Goal: Browse casually

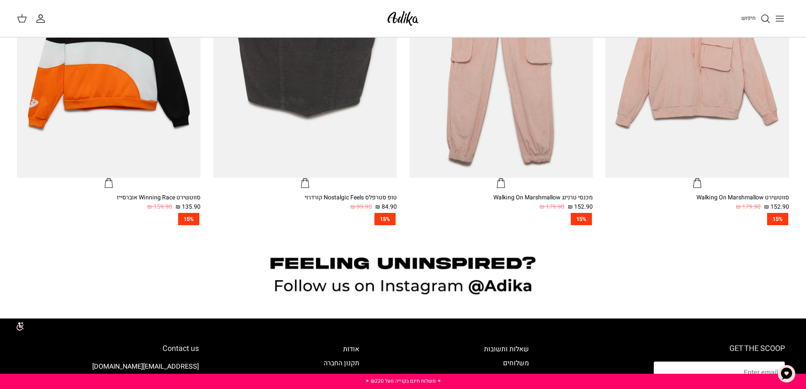
scroll to position [939, 0]
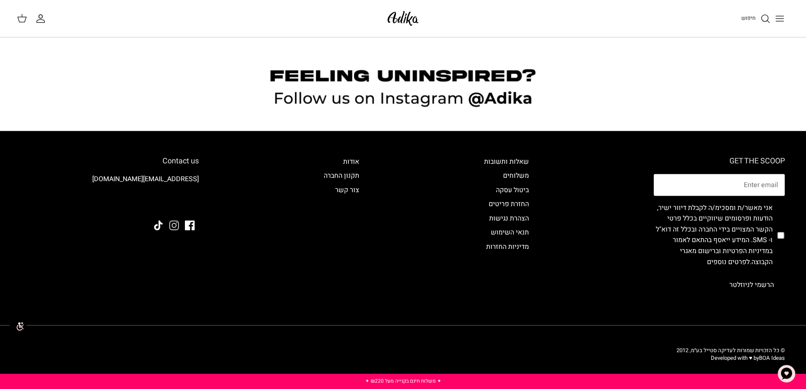
click at [171, 225] on icon "Instagram" at bounding box center [174, 225] width 10 height 10
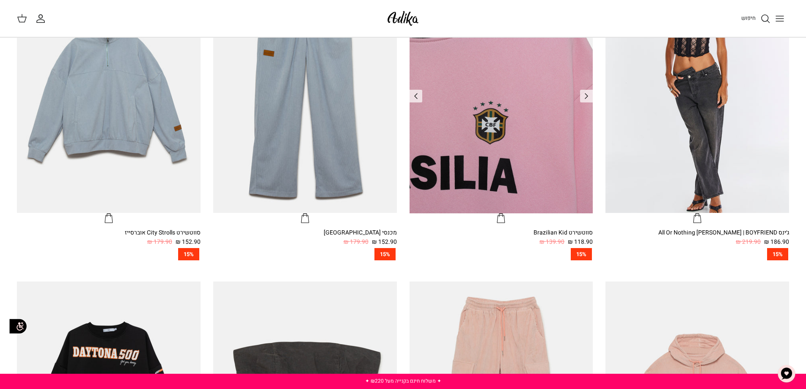
scroll to position [262, 0]
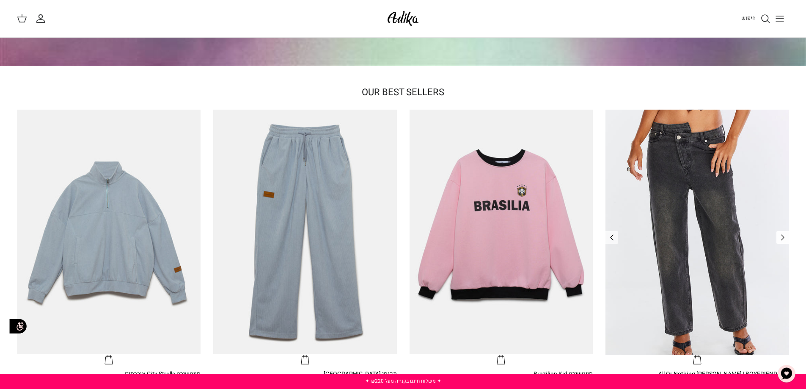
click at [784, 239] on icon "Left" at bounding box center [783, 237] width 10 height 10
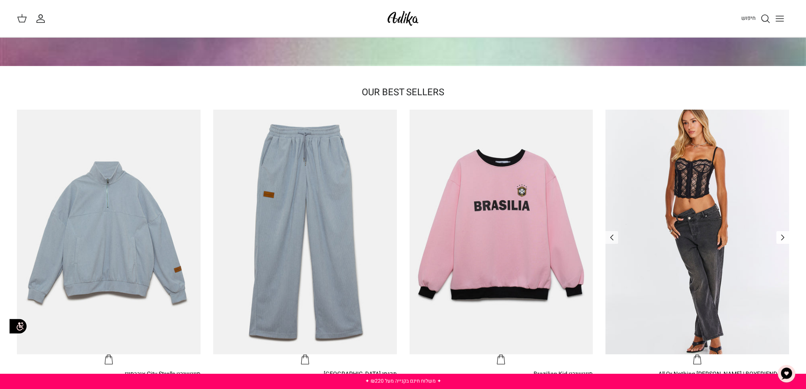
click at [779, 240] on icon "Left" at bounding box center [783, 237] width 10 height 10
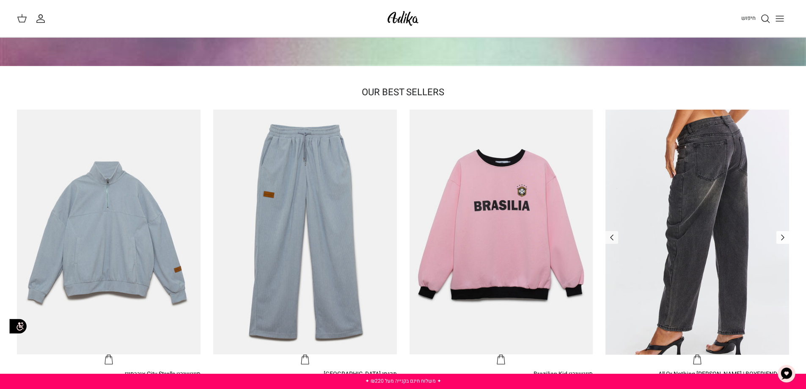
click at [779, 240] on icon "Left" at bounding box center [783, 237] width 10 height 10
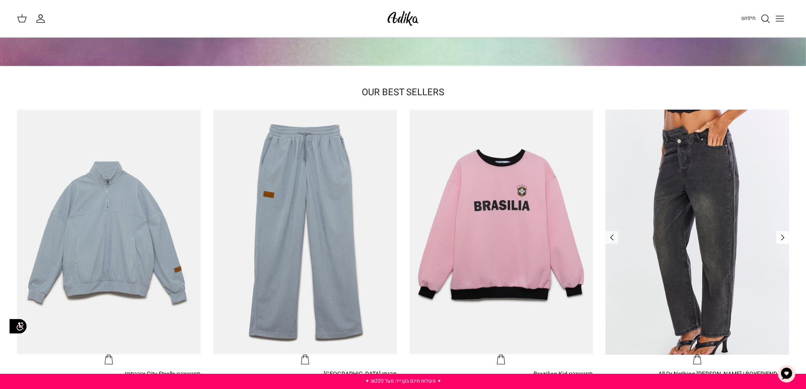
click at [779, 240] on icon "Left" at bounding box center [783, 237] width 10 height 10
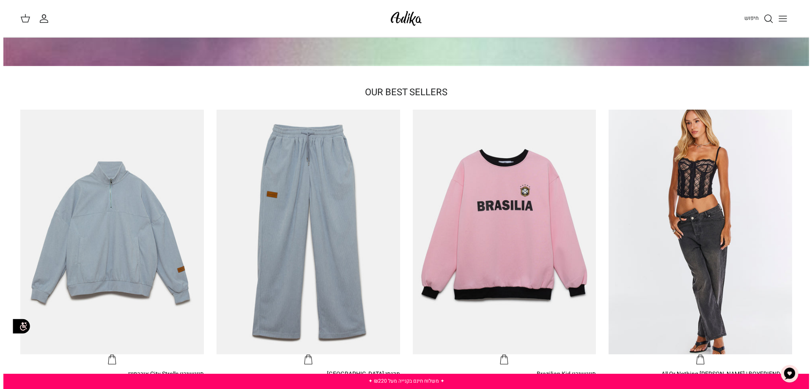
scroll to position [0, 0]
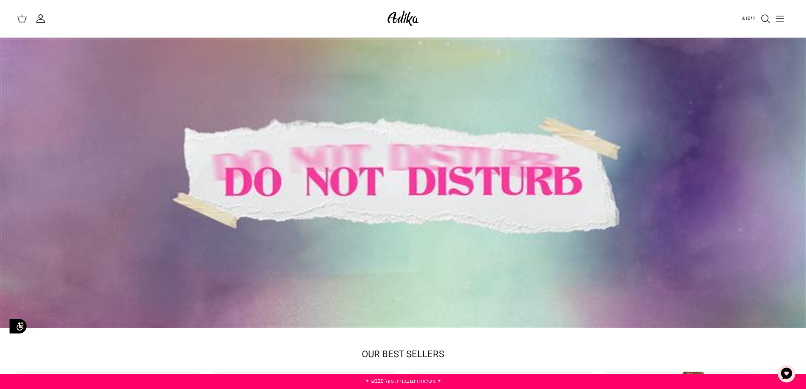
click at [781, 21] on line "Toggle menu" at bounding box center [780, 21] width 8 height 0
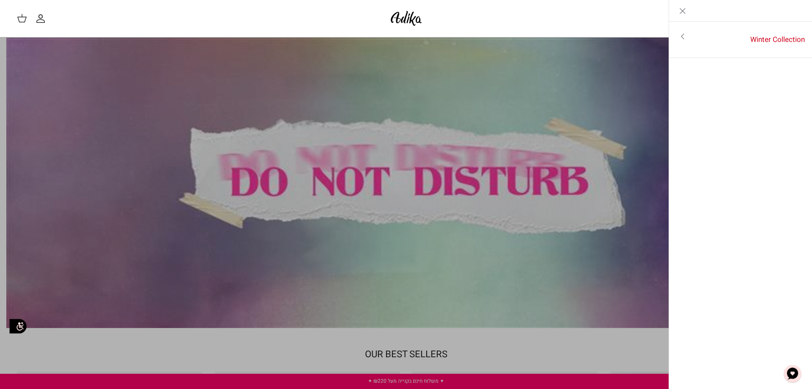
click at [684, 36] on icon "Toggle menu" at bounding box center [683, 36] width 10 height 10
click at [773, 37] on link "לכל הפריטים" at bounding box center [741, 37] width 135 height 21
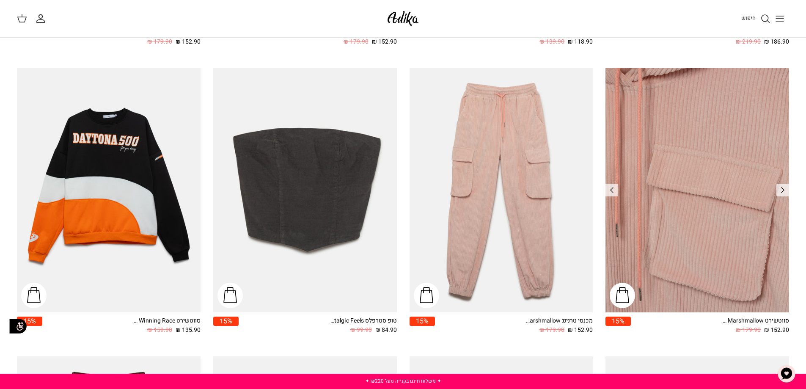
scroll to position [352, 0]
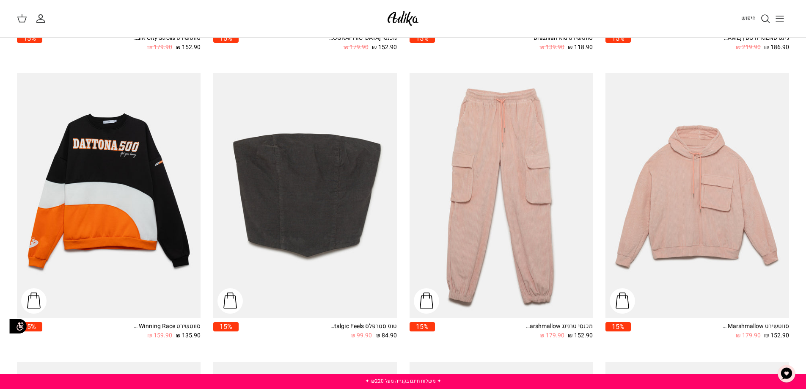
click at [775, 20] on button "Toggle menu" at bounding box center [780, 18] width 19 height 19
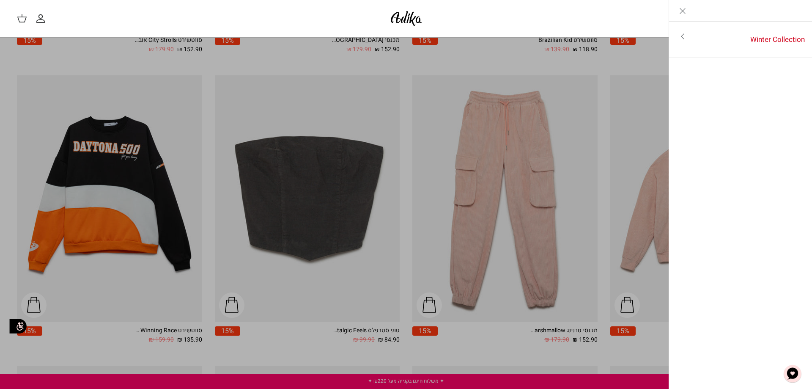
click at [683, 5] on link "Close" at bounding box center [682, 10] width 27 height 21
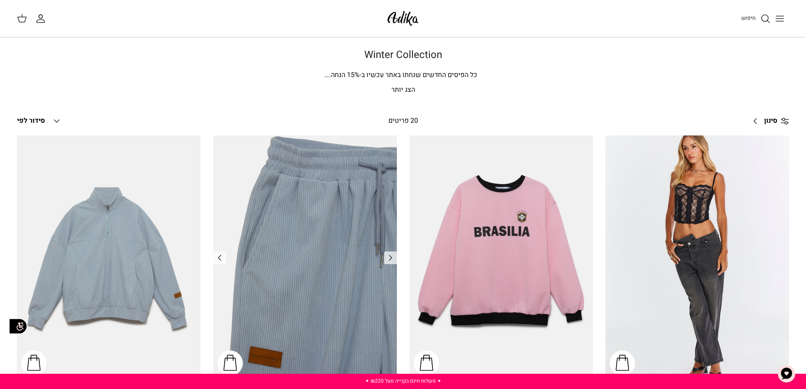
scroll to position [0, 0]
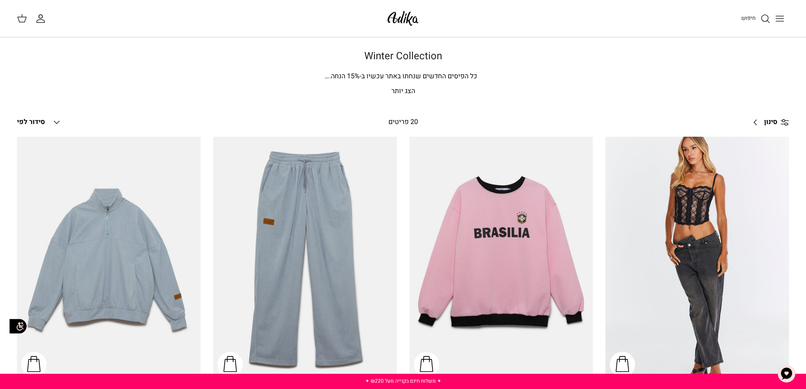
click at [54, 122] on icon "Down" at bounding box center [57, 122] width 10 height 10
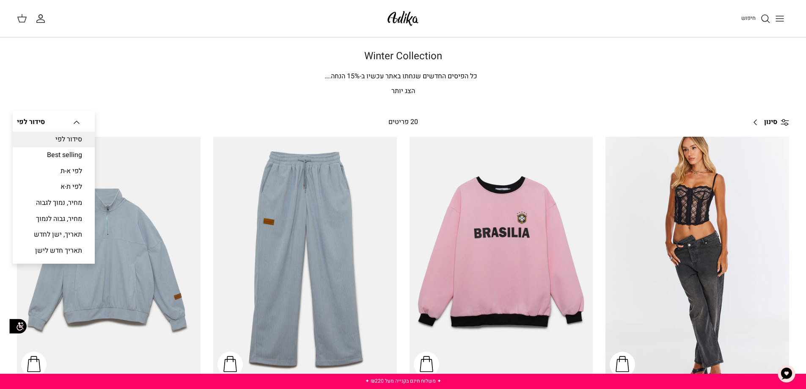
click at [127, 119] on div "סידור לפי Down סידור לפי סידור לפי Best selling לפי א-ת לפי ת-א מחיר, נמוך לגבו…" at bounding box center [165, 122] width 297 height 19
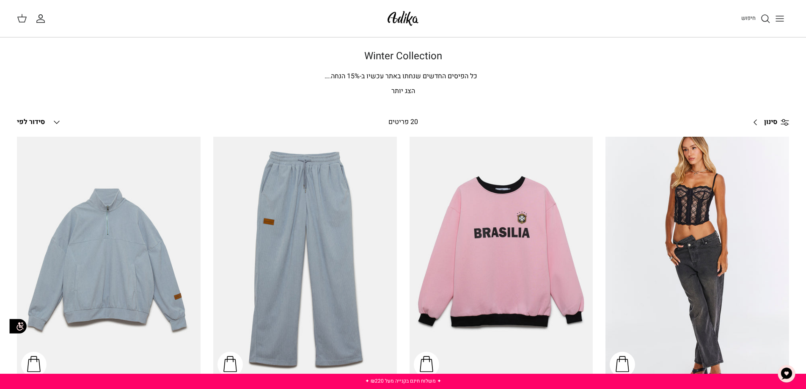
click at [400, 91] on p "הצג יותר" at bounding box center [403, 91] width 592 height 11
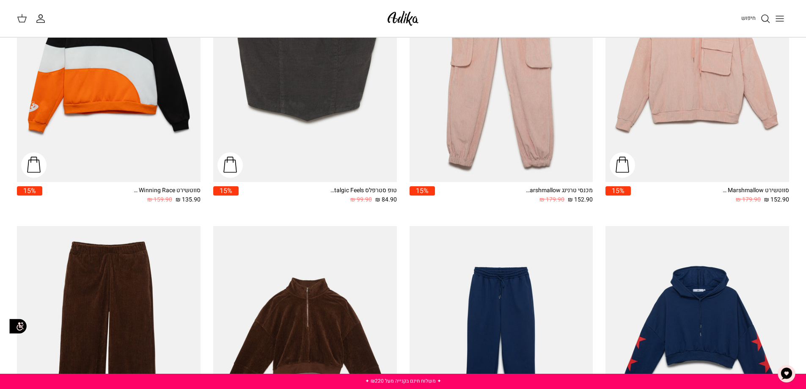
scroll to position [492, 0]
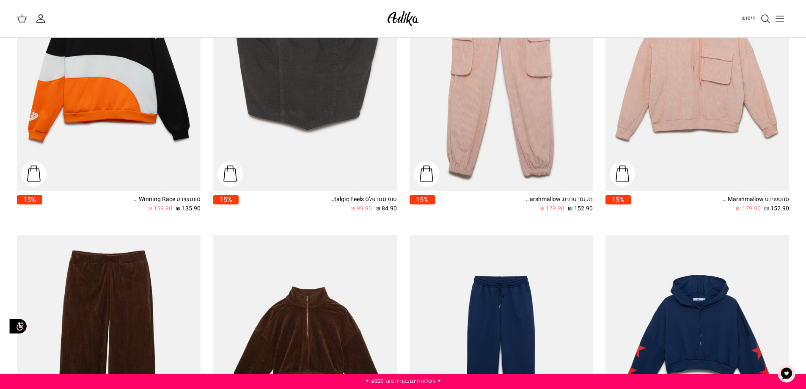
click at [397, 11] on img at bounding box center [403, 18] width 36 height 20
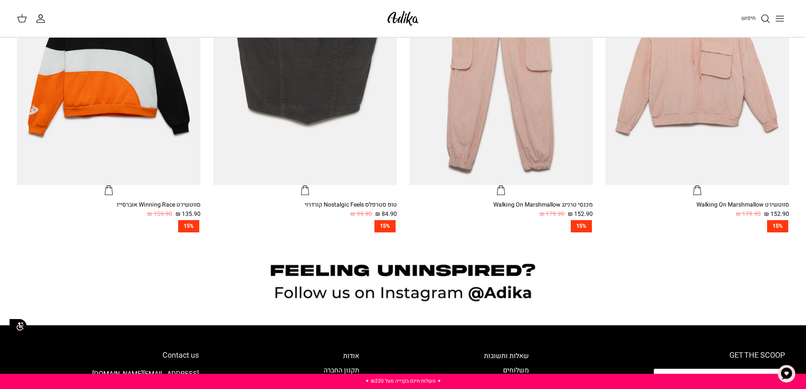
scroll to position [939, 0]
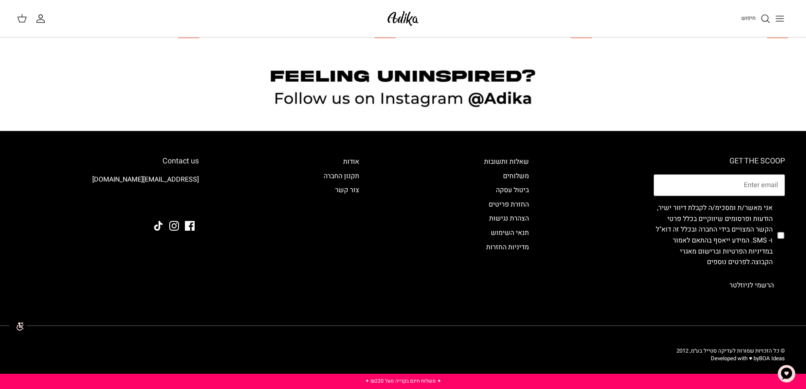
click at [776, 20] on icon "Toggle menu" at bounding box center [780, 19] width 10 height 10
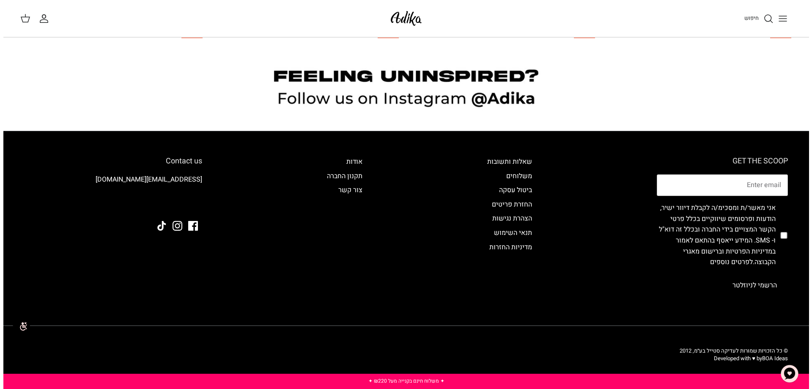
scroll to position [943, 0]
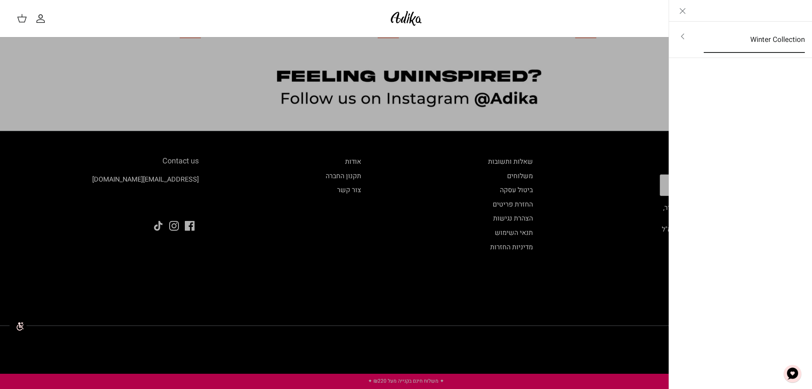
click at [697, 39] on link "Winter Collection" at bounding box center [755, 40] width 116 height 26
click at [766, 36] on link "לכל הפריטים" at bounding box center [741, 37] width 135 height 21
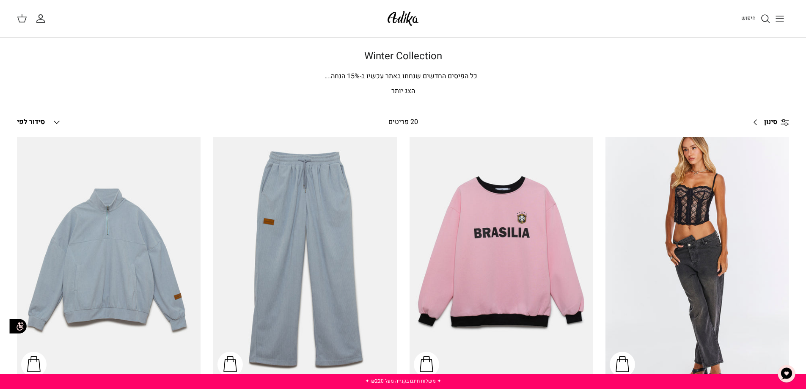
click at [399, 121] on div "20 פריטים" at bounding box center [403, 122] width 178 height 11
click at [402, 93] on p "הצג יותר" at bounding box center [403, 91] width 592 height 11
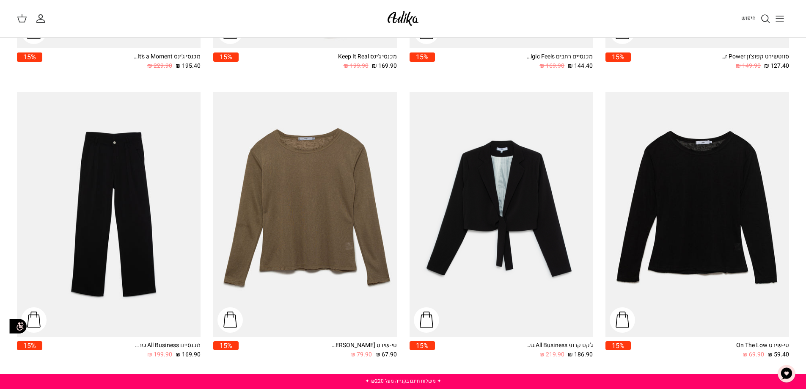
scroll to position [1465, 0]
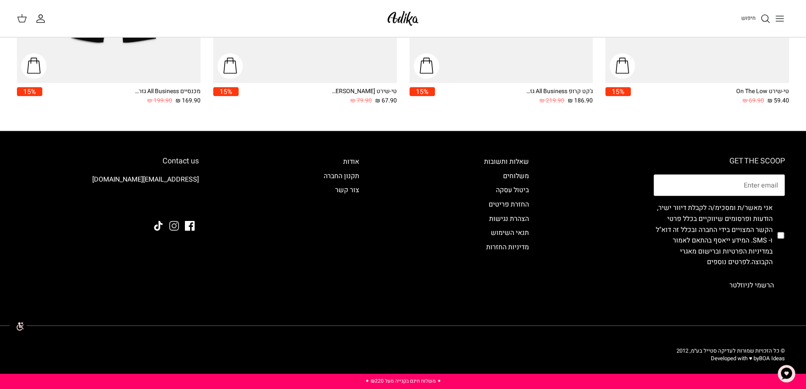
click at [172, 224] on icon "Instagram" at bounding box center [174, 226] width 10 height 10
